Goal: Check status: Check status

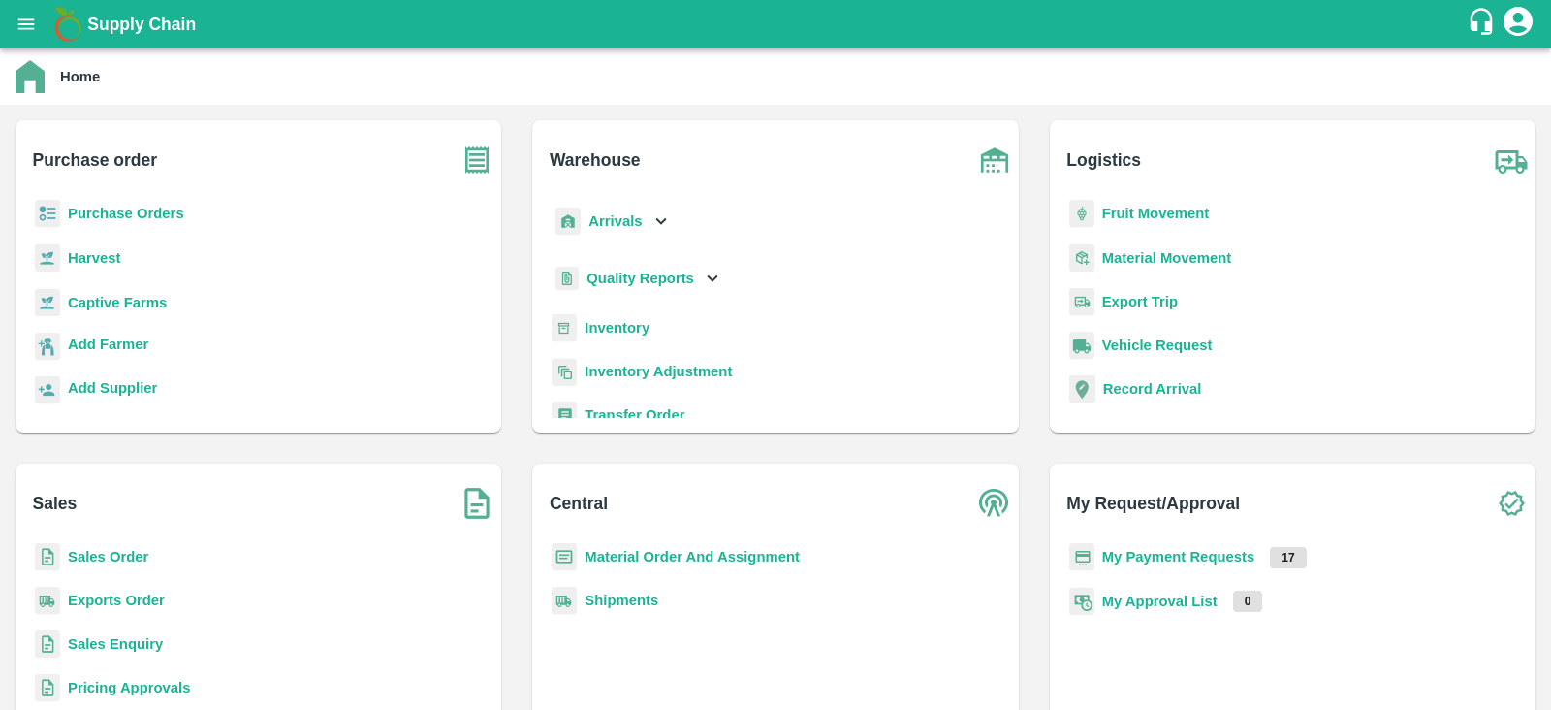
click at [111, 210] on b "Purchase Orders" at bounding box center [126, 214] width 116 height 16
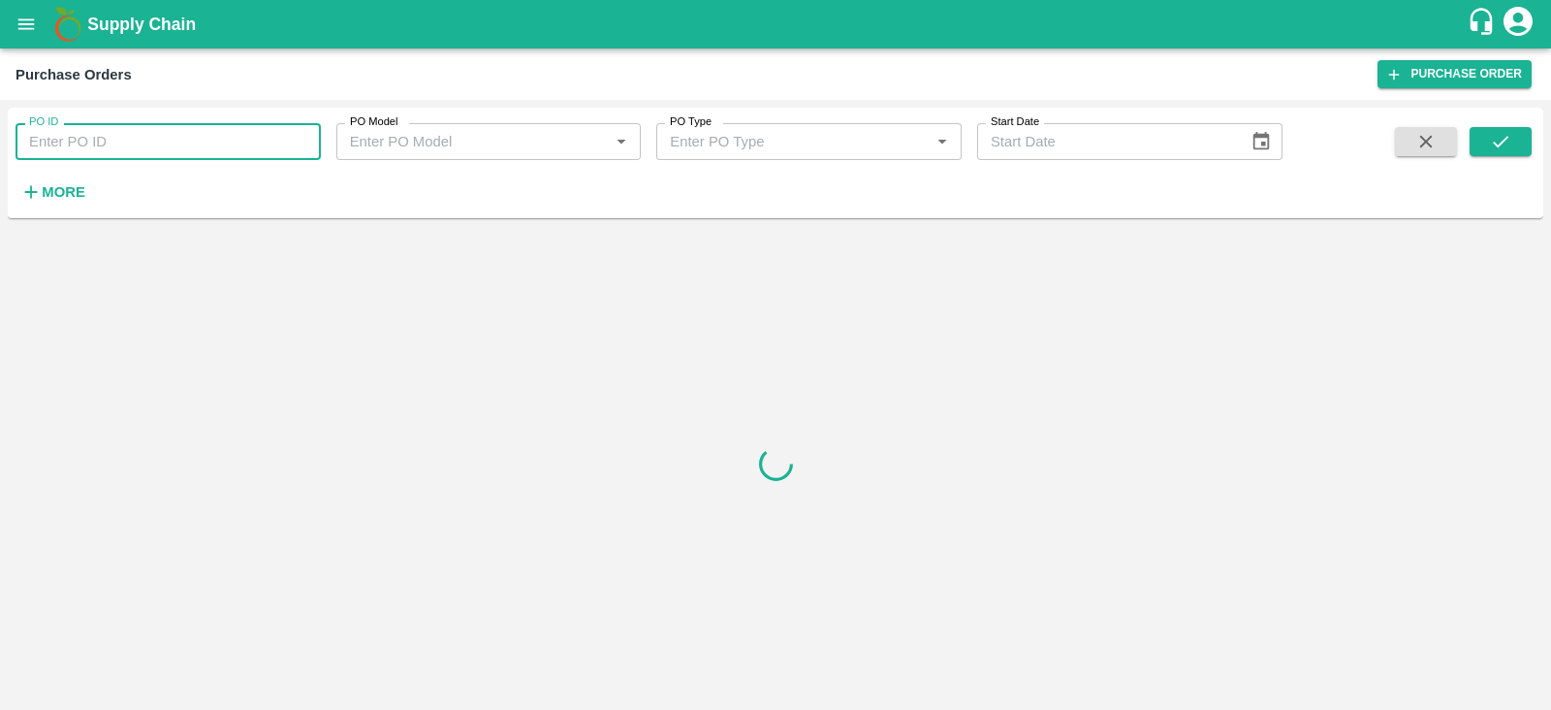
click at [198, 138] on input "PO ID" at bounding box center [168, 141] width 305 height 37
type input "171061"
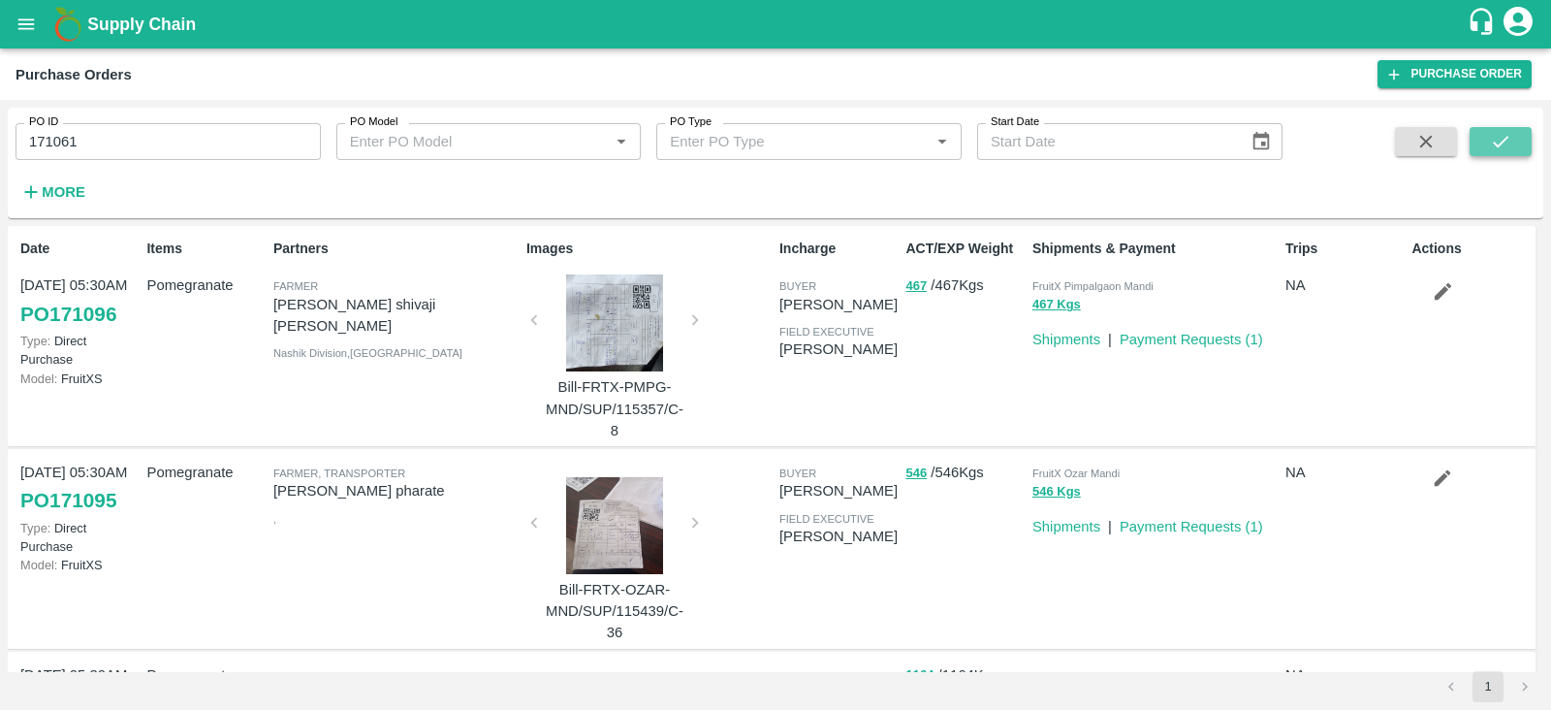
click at [1516, 141] on button "submit" at bounding box center [1501, 141] width 62 height 29
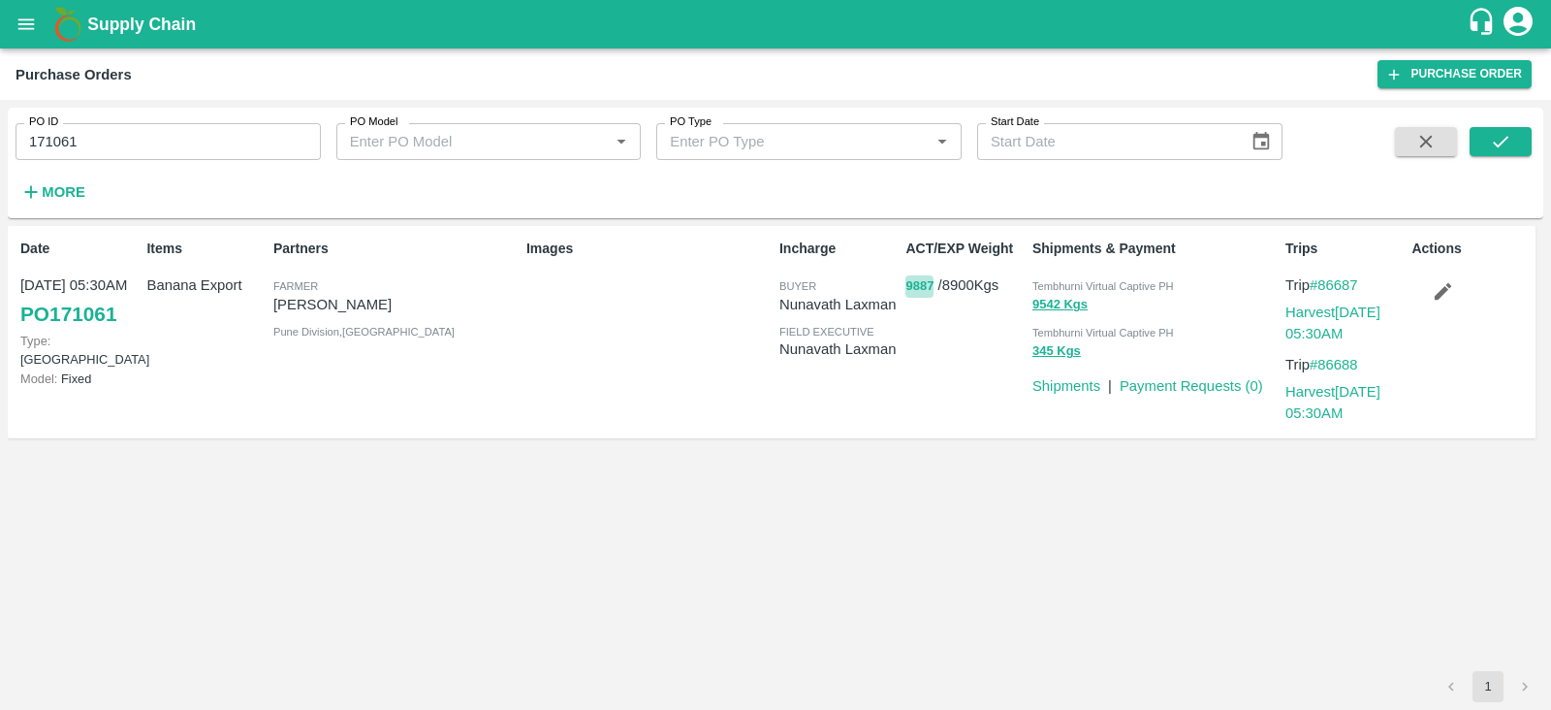
click at [914, 282] on button "9887" at bounding box center [920, 286] width 28 height 22
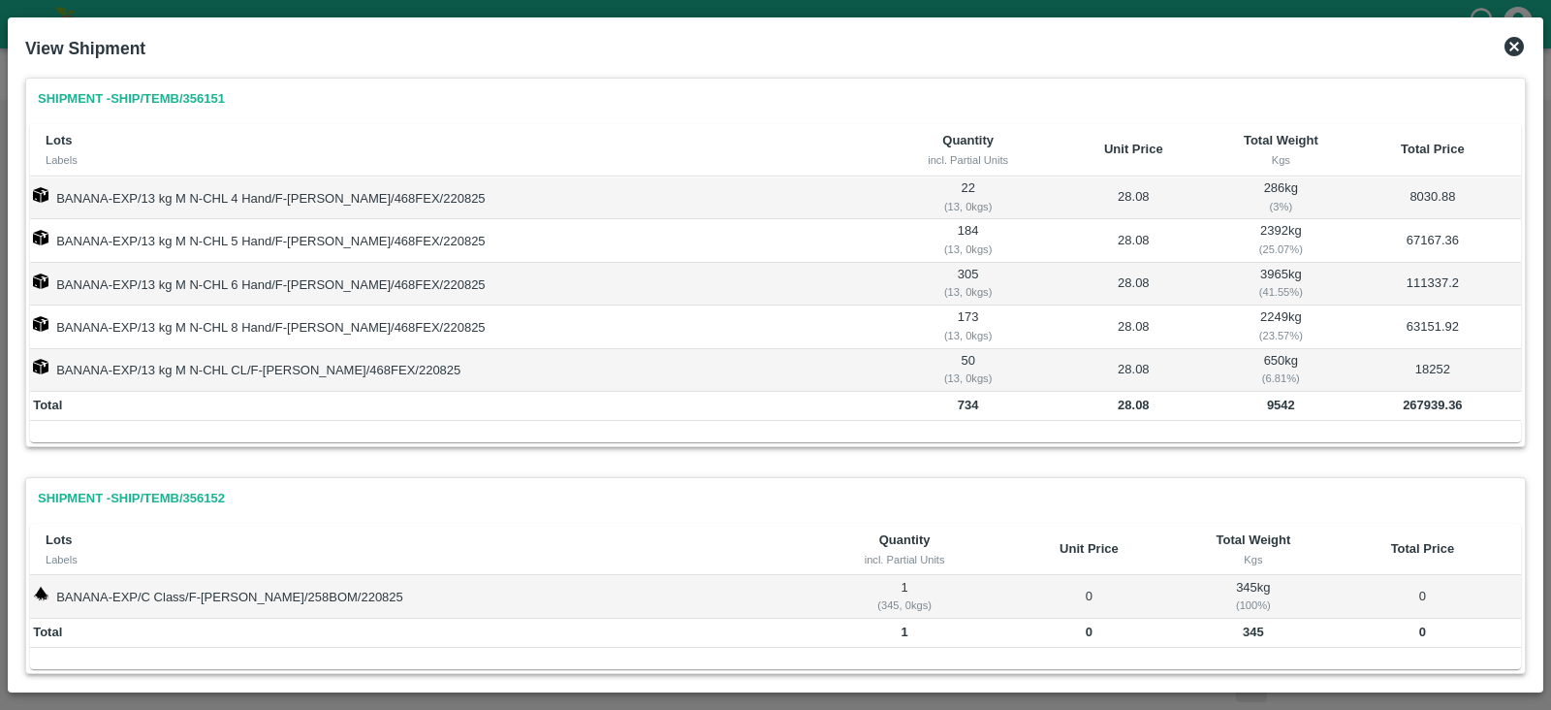
scroll to position [27, 0]
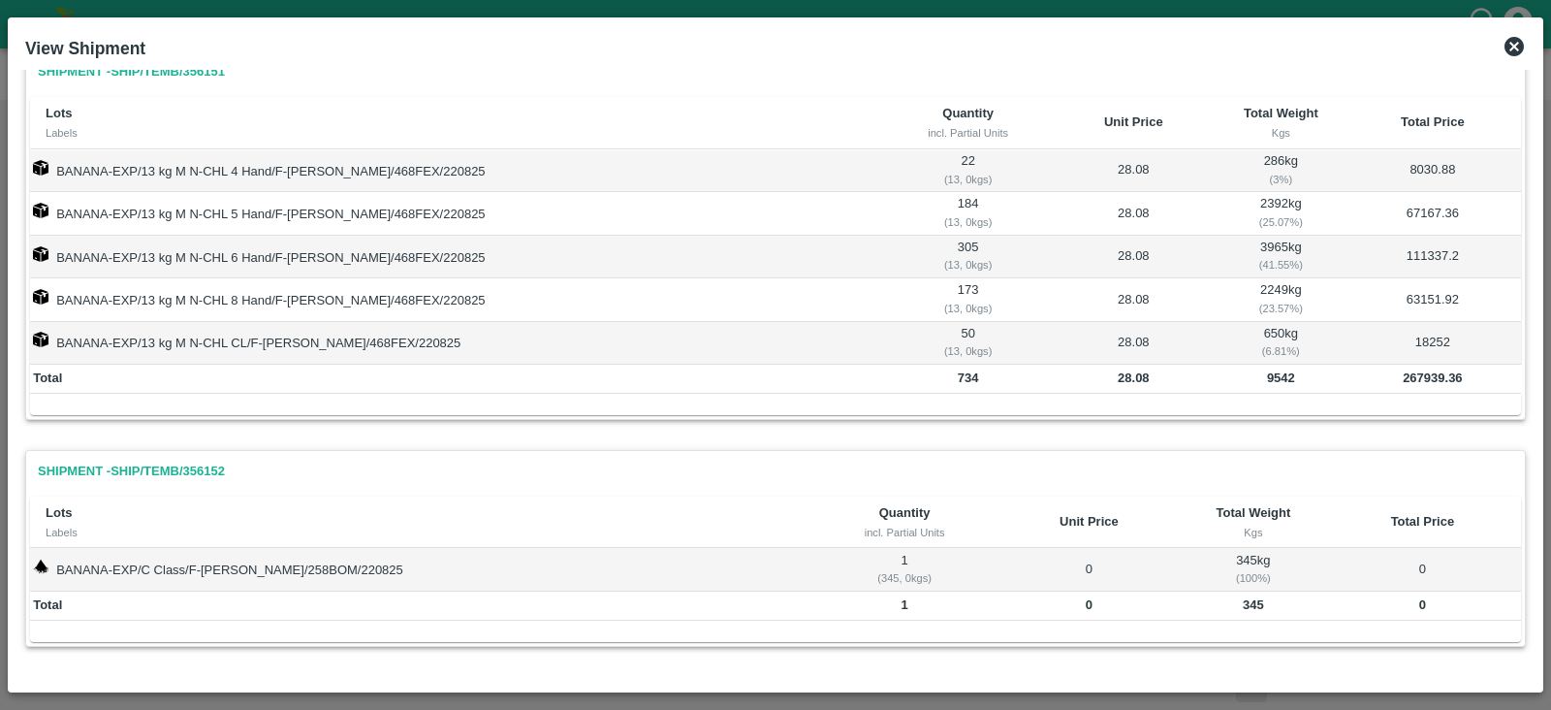
click at [1515, 46] on icon at bounding box center [1514, 46] width 23 height 23
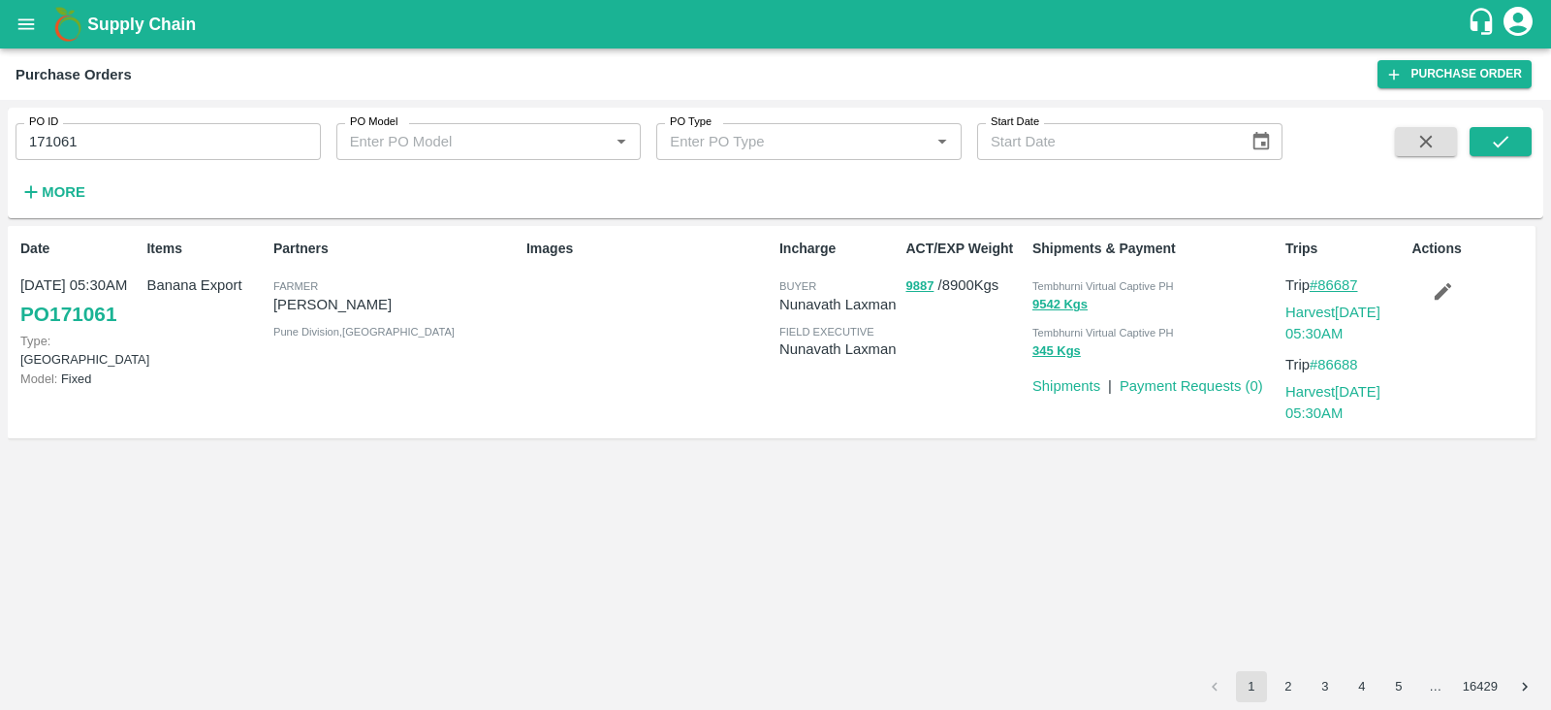
click at [1343, 279] on link "#86687" at bounding box center [1334, 285] width 48 height 16
